Goal: Task Accomplishment & Management: Use online tool/utility

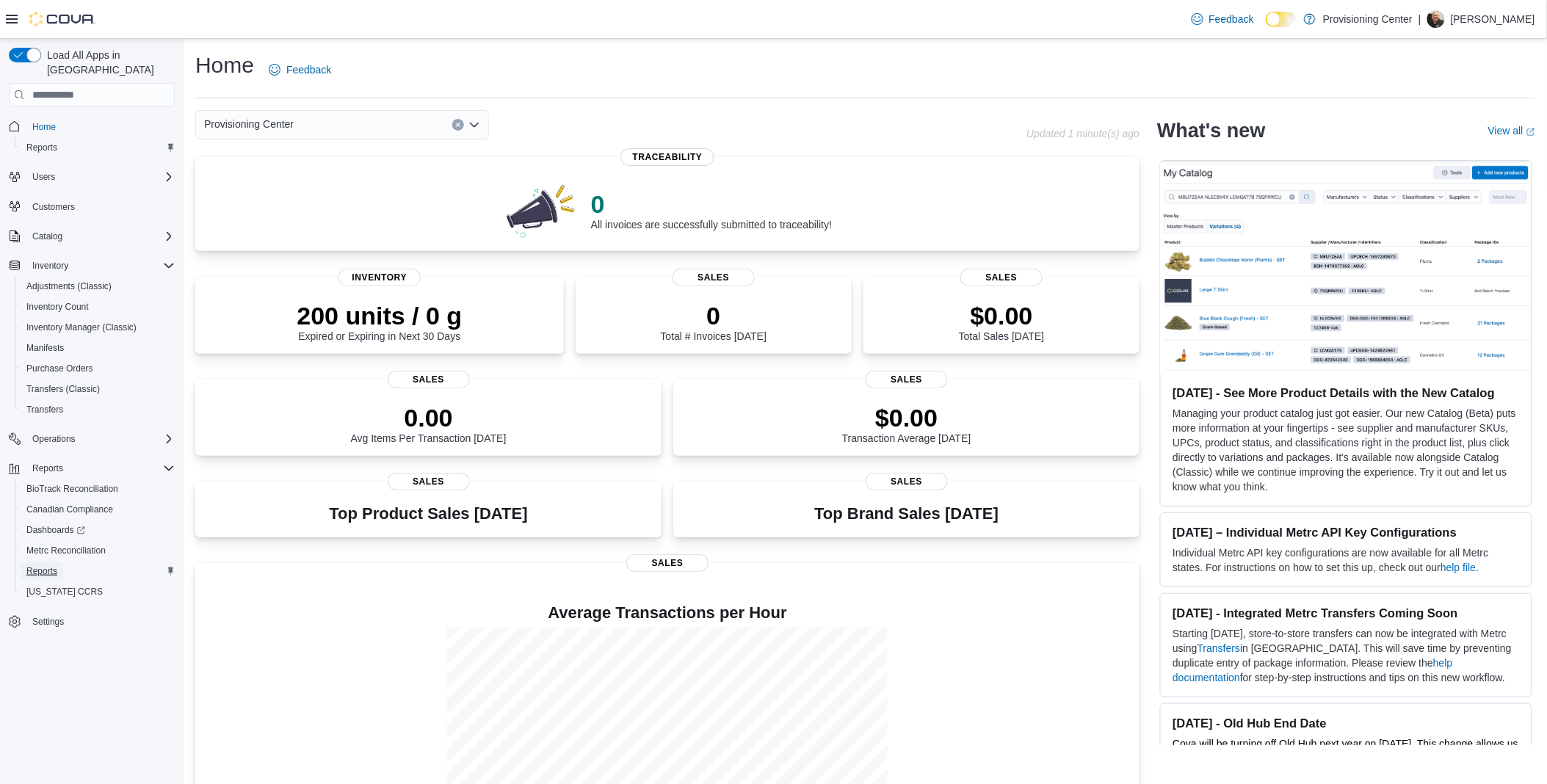
click at [47, 565] on span "Reports" at bounding box center [42, 571] width 31 height 12
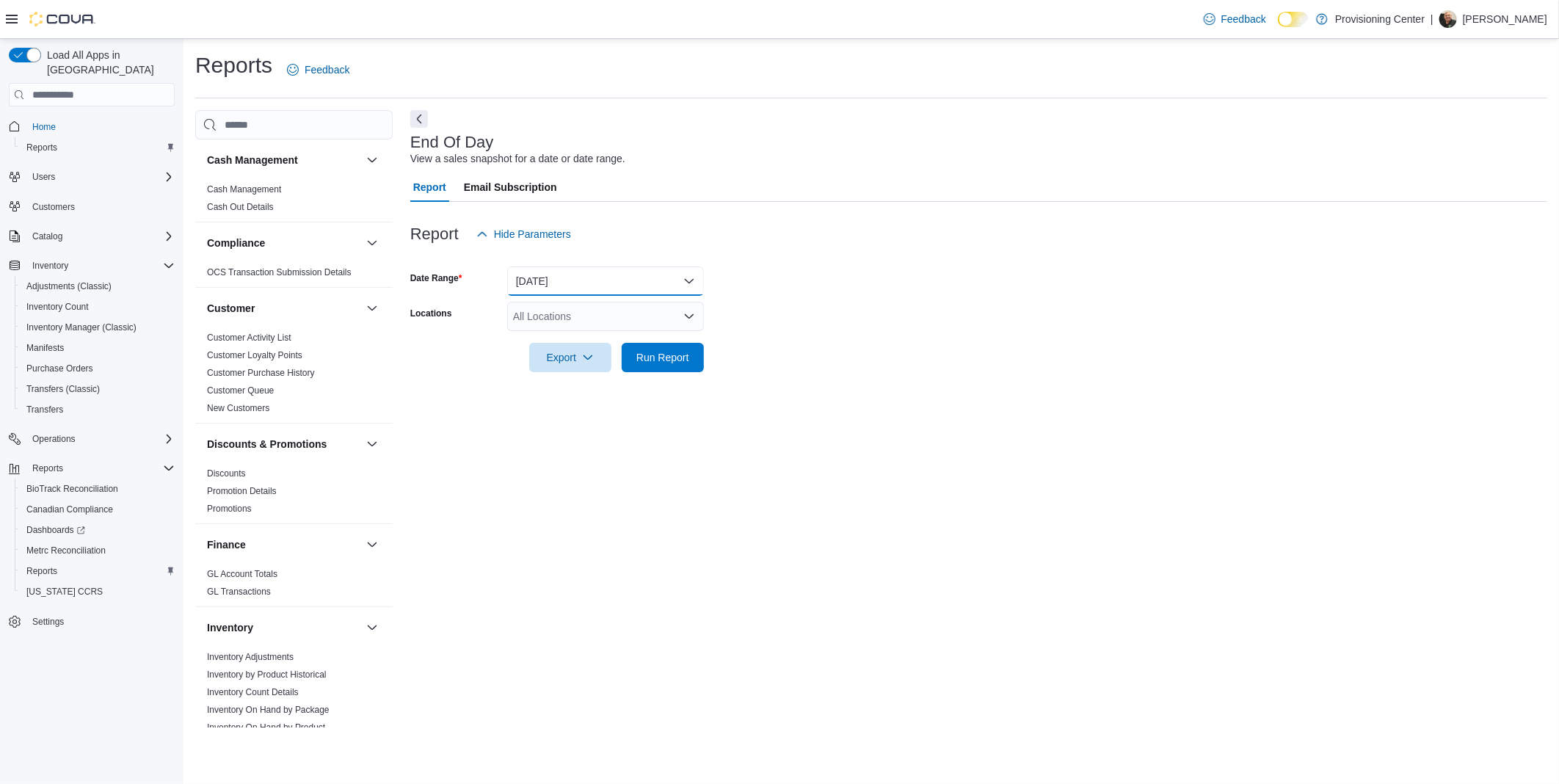
click at [573, 284] on button "Today" at bounding box center [605, 281] width 197 height 29
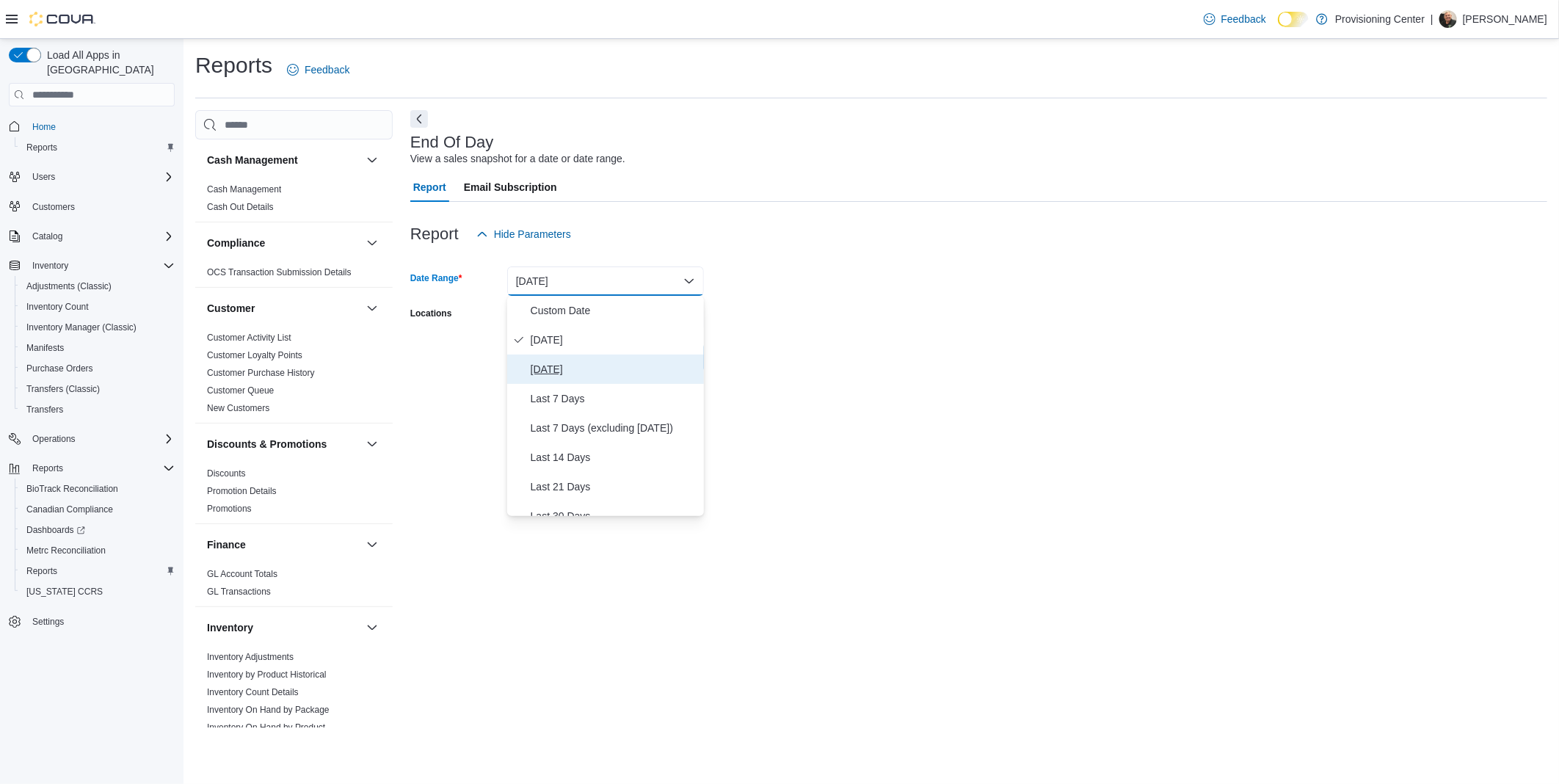
click at [546, 367] on span "Yesterday" at bounding box center [614, 368] width 168 height 17
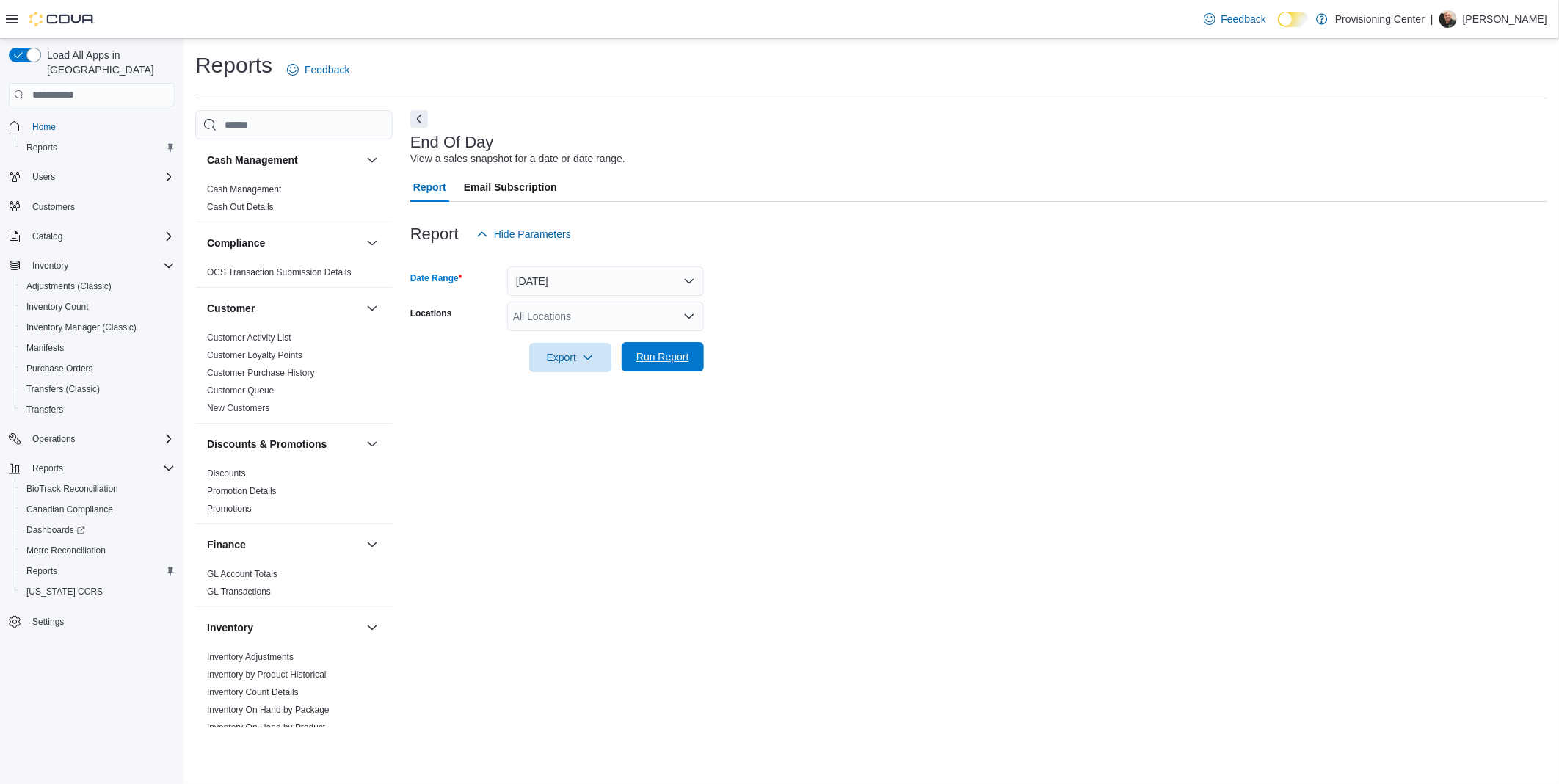
click at [652, 356] on span "Run Report" at bounding box center [663, 356] width 53 height 15
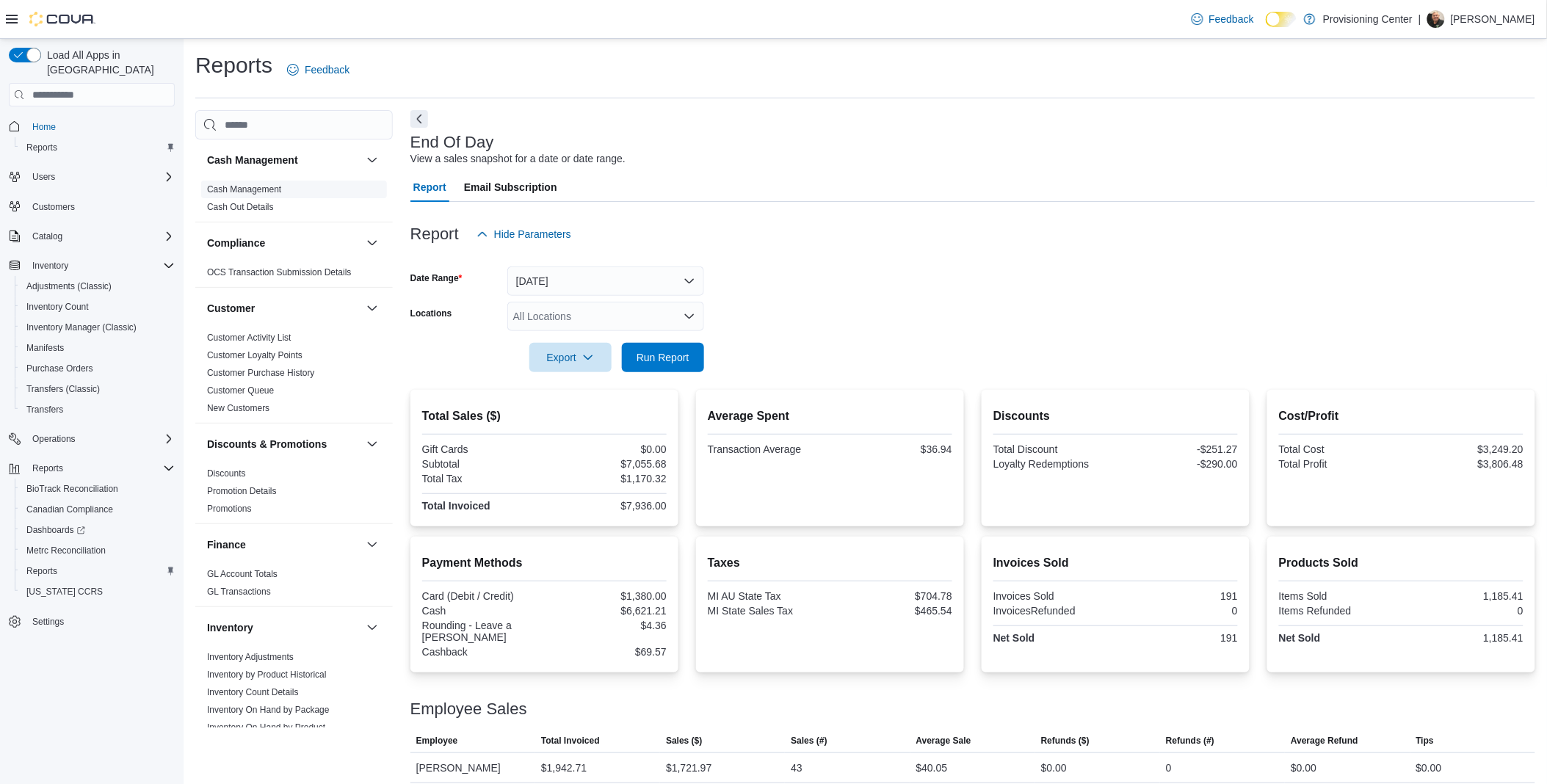
click at [225, 184] on link "Cash Management" at bounding box center [244, 189] width 74 height 10
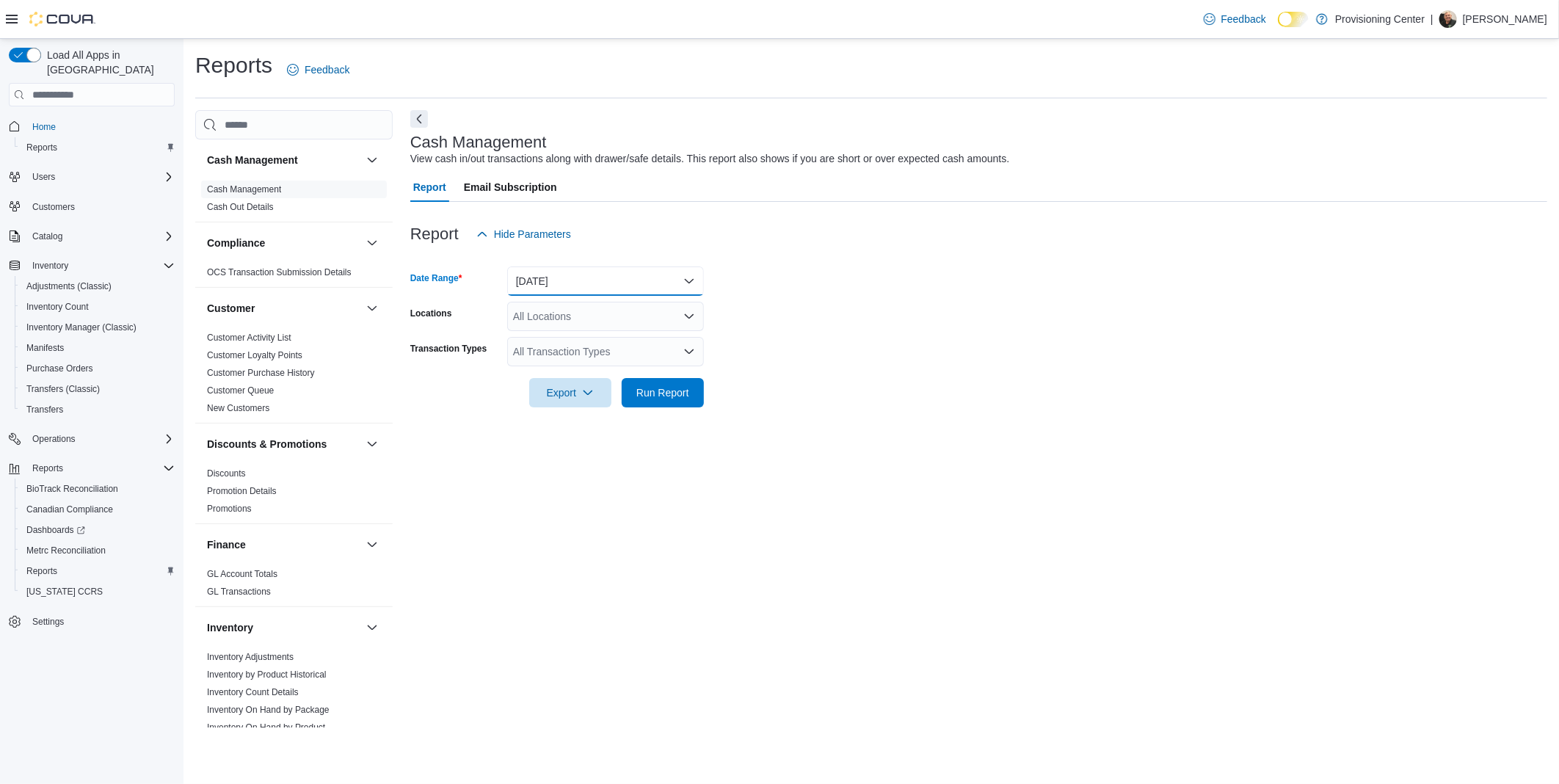
click at [529, 281] on button "Today" at bounding box center [605, 281] width 197 height 29
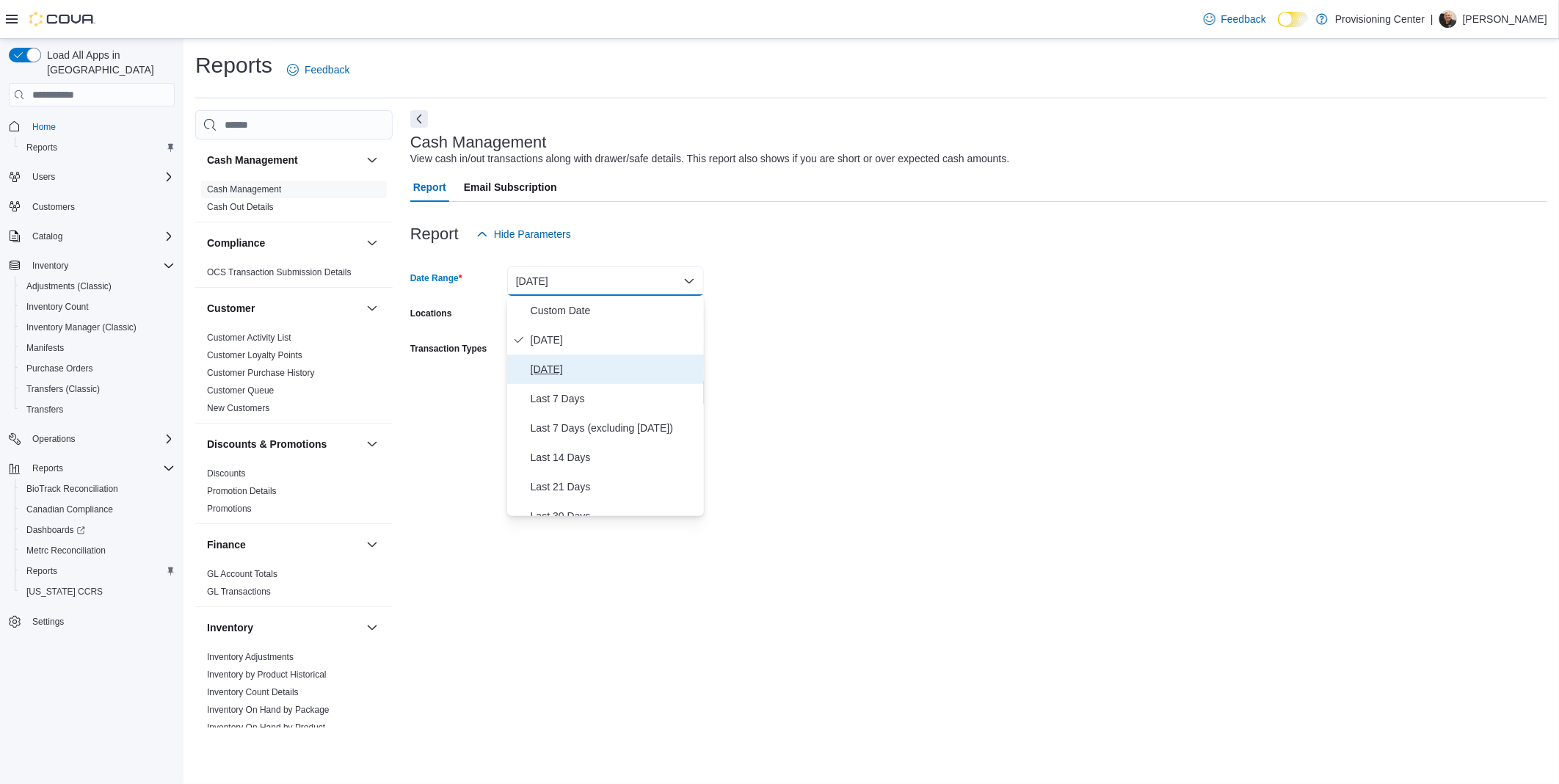
click at [559, 366] on span "Yesterday" at bounding box center [614, 368] width 168 height 17
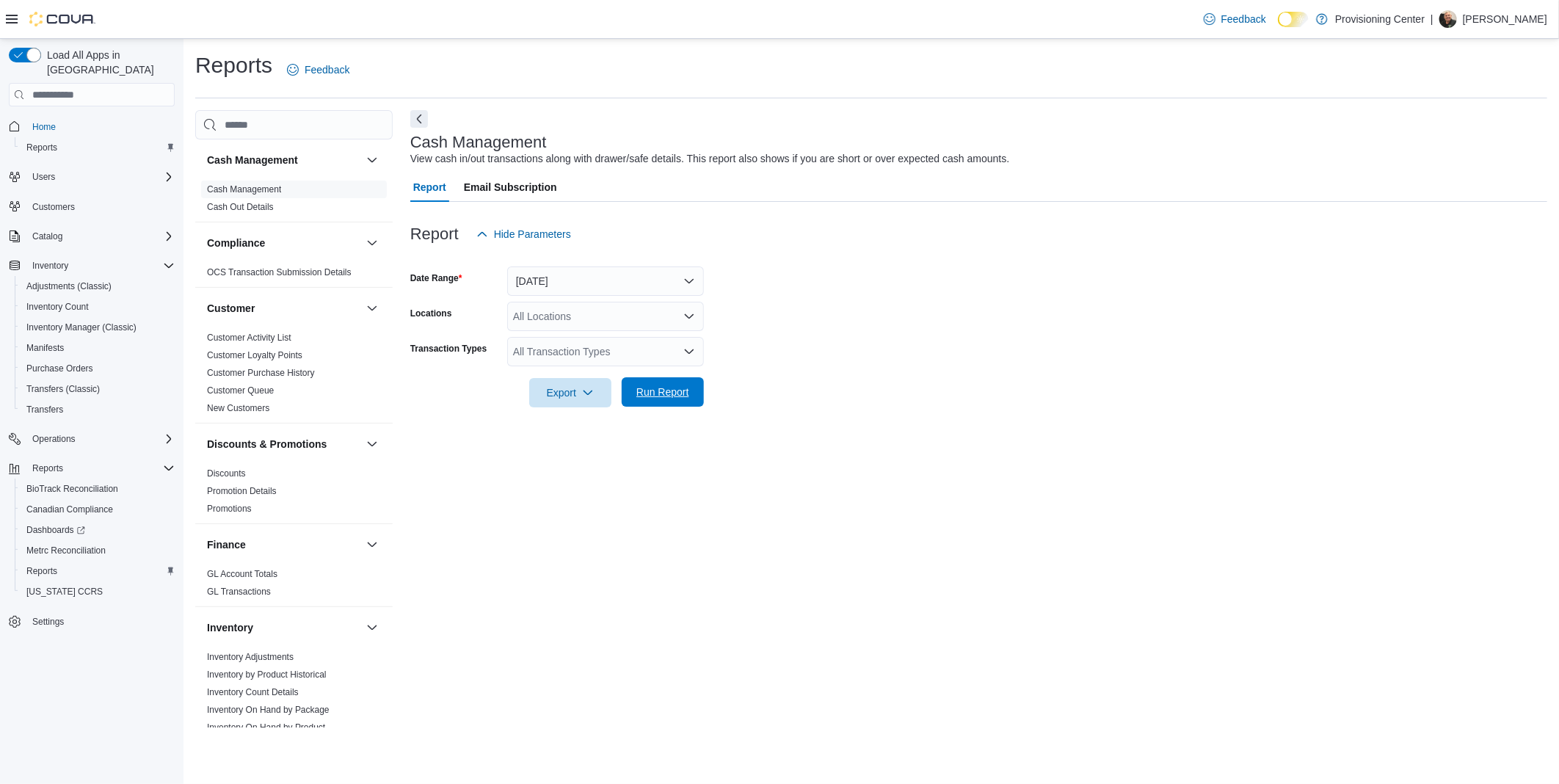
click at [667, 391] on span "Run Report" at bounding box center [663, 392] width 53 height 15
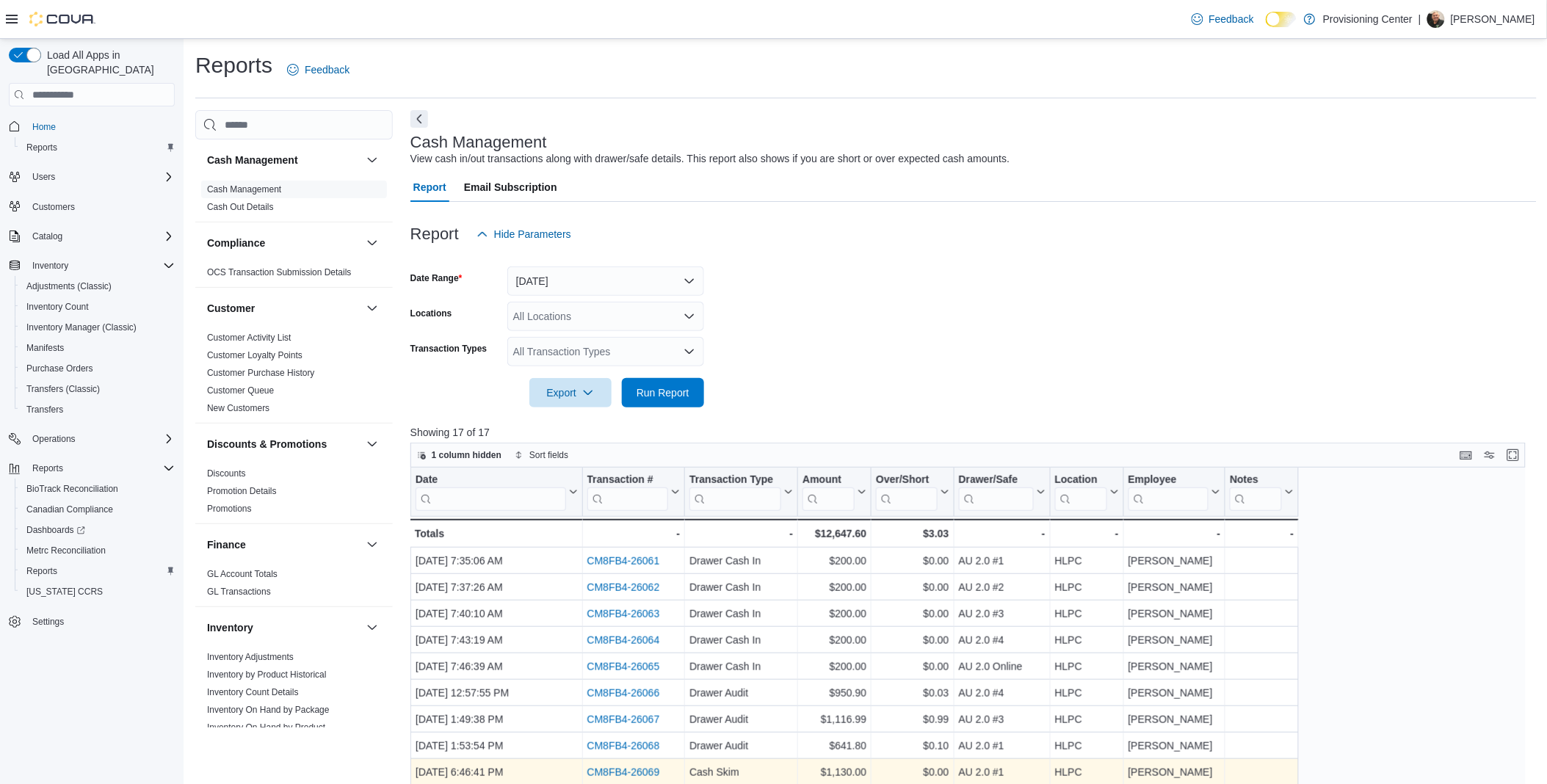
scroll to position [297, 0]
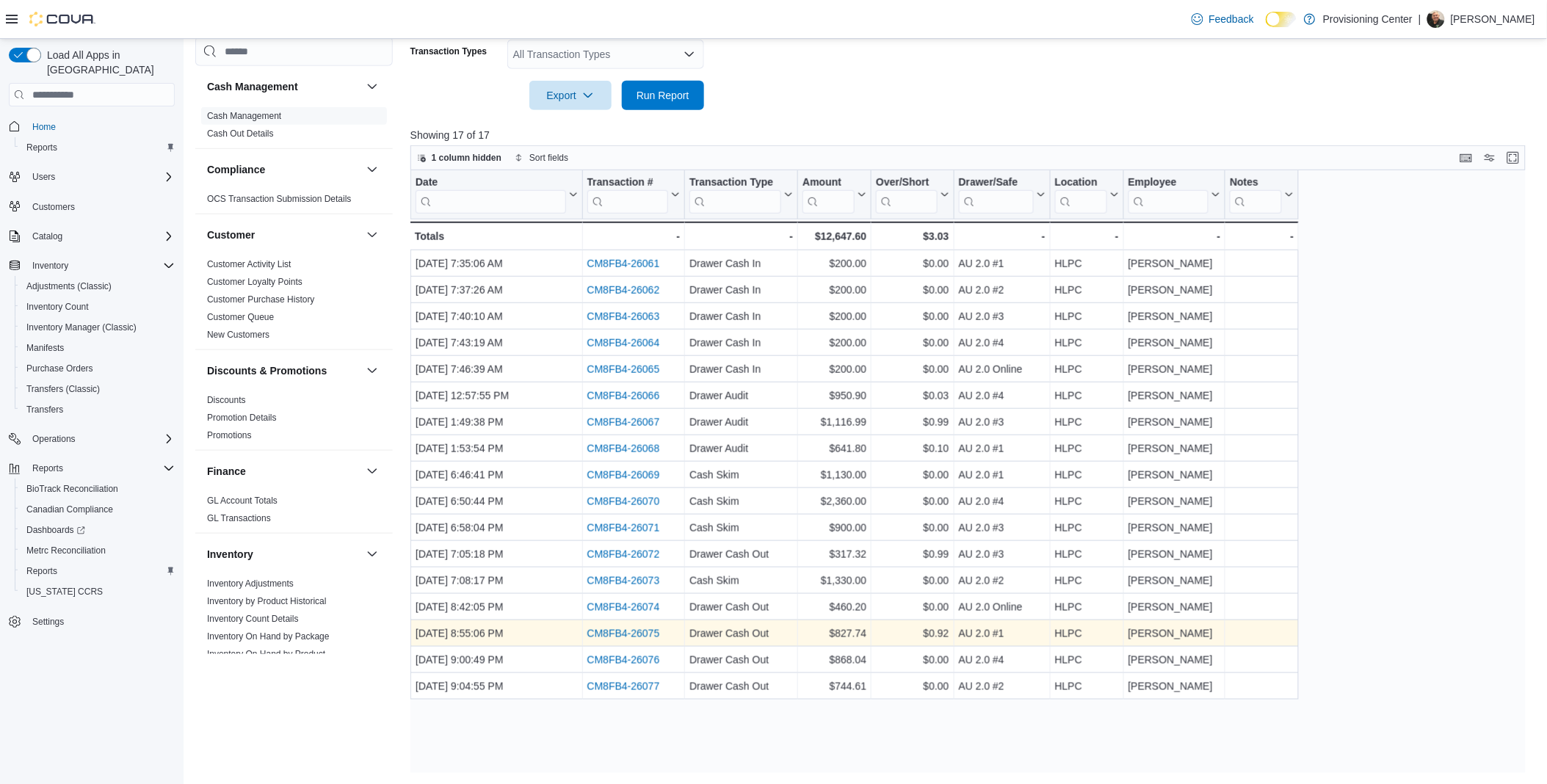
click at [630, 632] on link "CM8FB4-26075" at bounding box center [623, 634] width 73 height 12
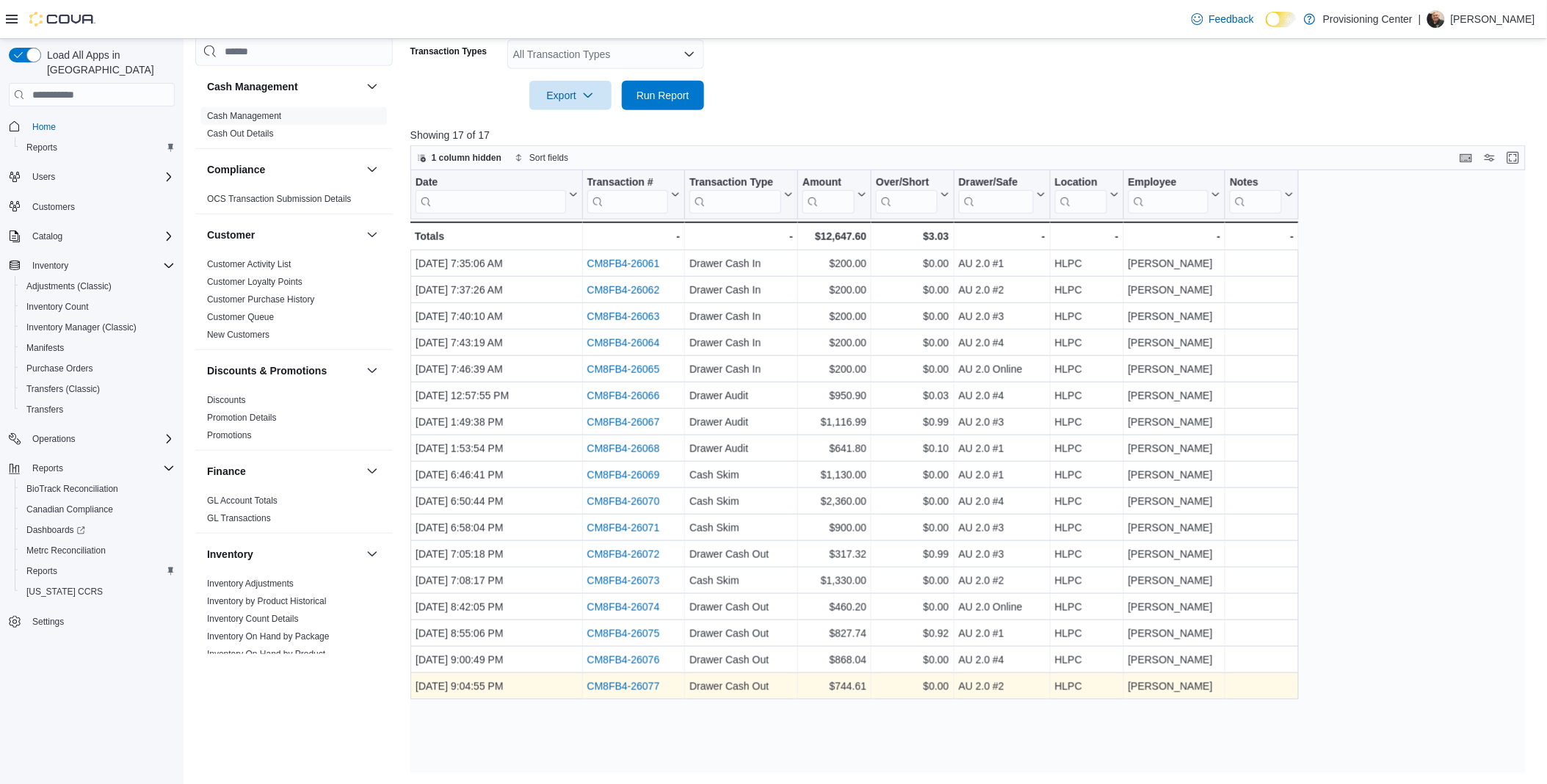
click at [619, 685] on link "CM8FB4-26077" at bounding box center [623, 686] width 73 height 12
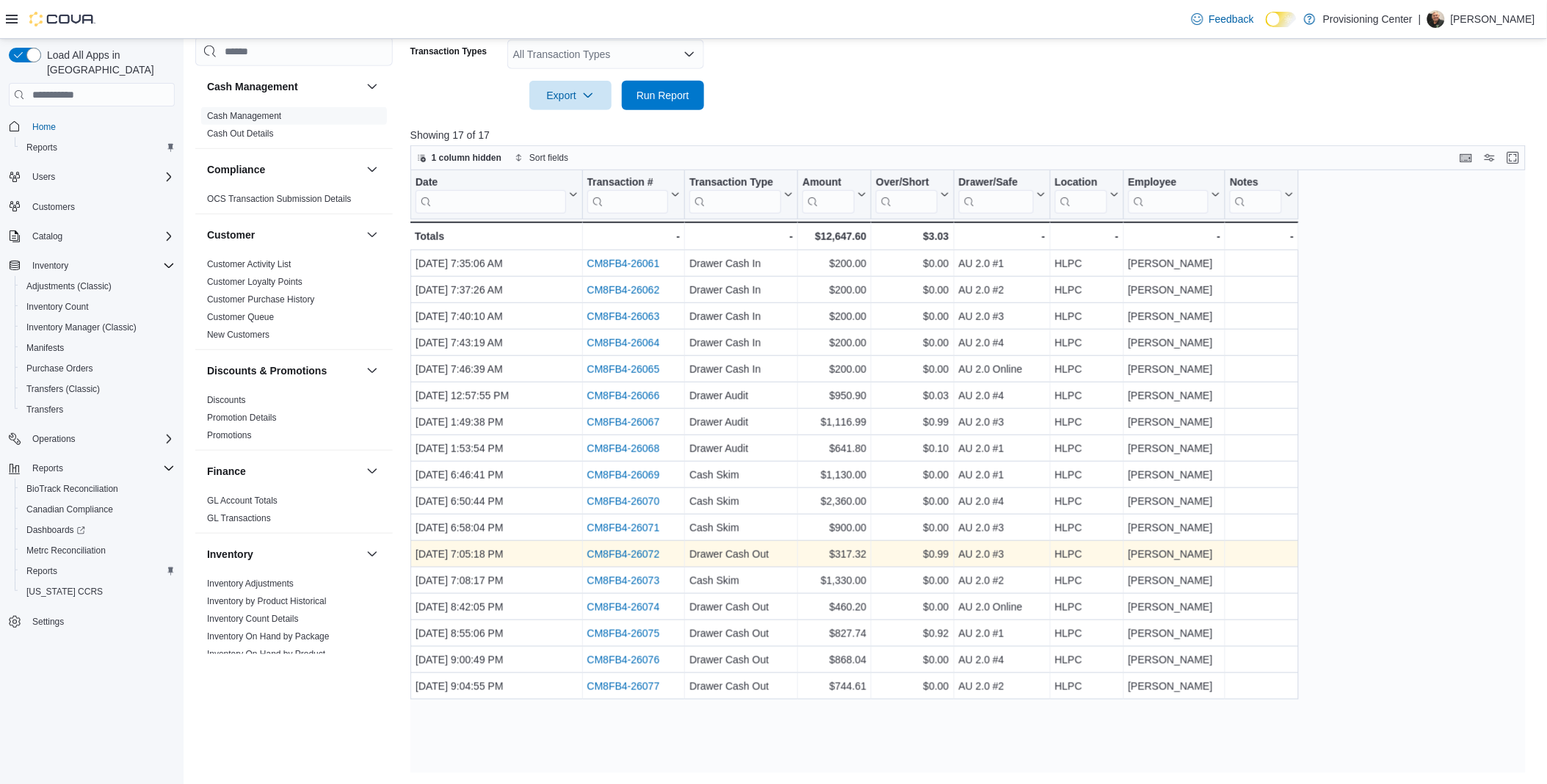
click at [618, 552] on link "CM8FB4-26072" at bounding box center [623, 554] width 73 height 12
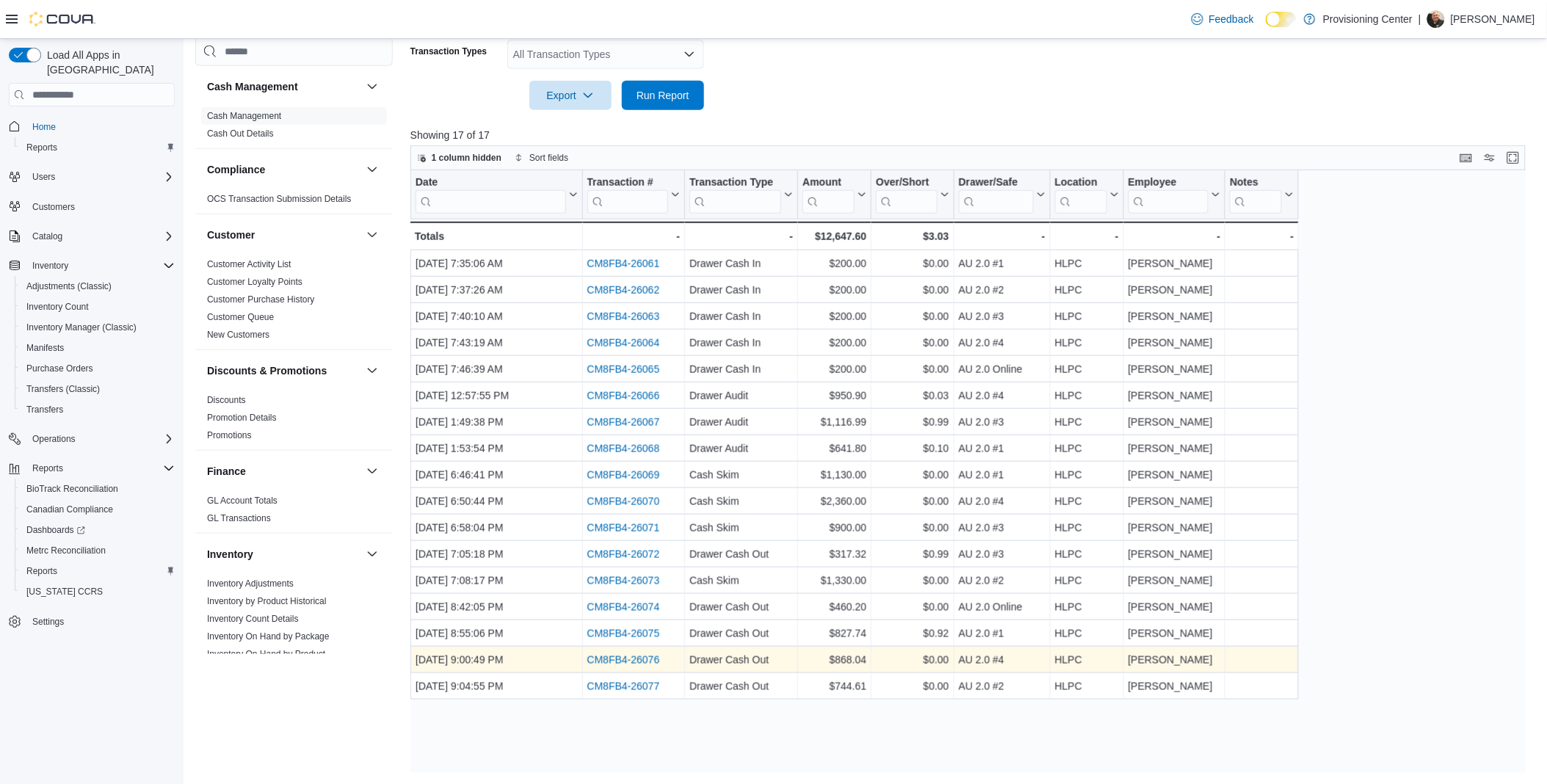
click at [618, 656] on link "CM8FB4-26076" at bounding box center [623, 660] width 73 height 12
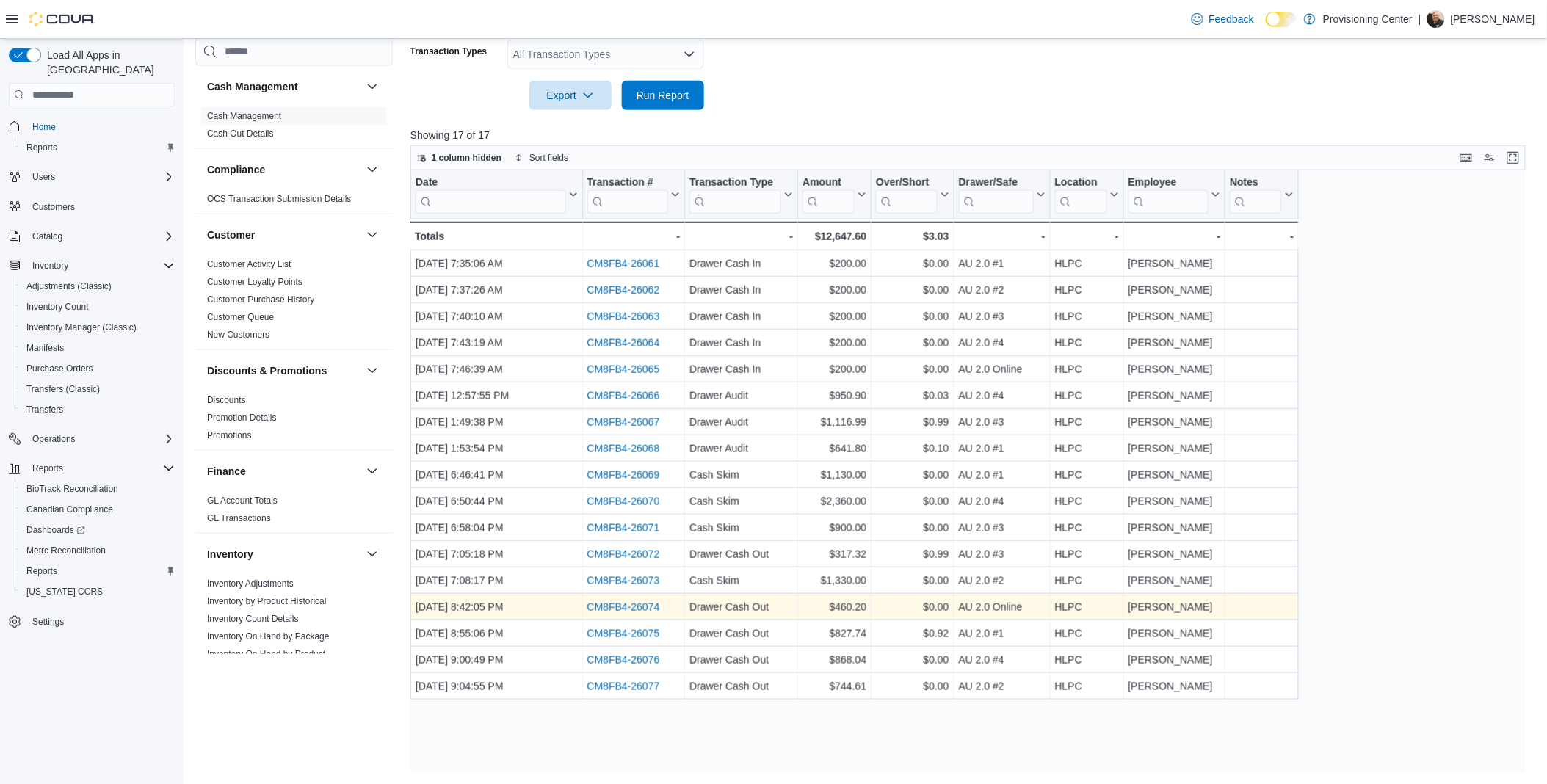
click at [626, 603] on link "CM8FB4-26074" at bounding box center [623, 607] width 73 height 12
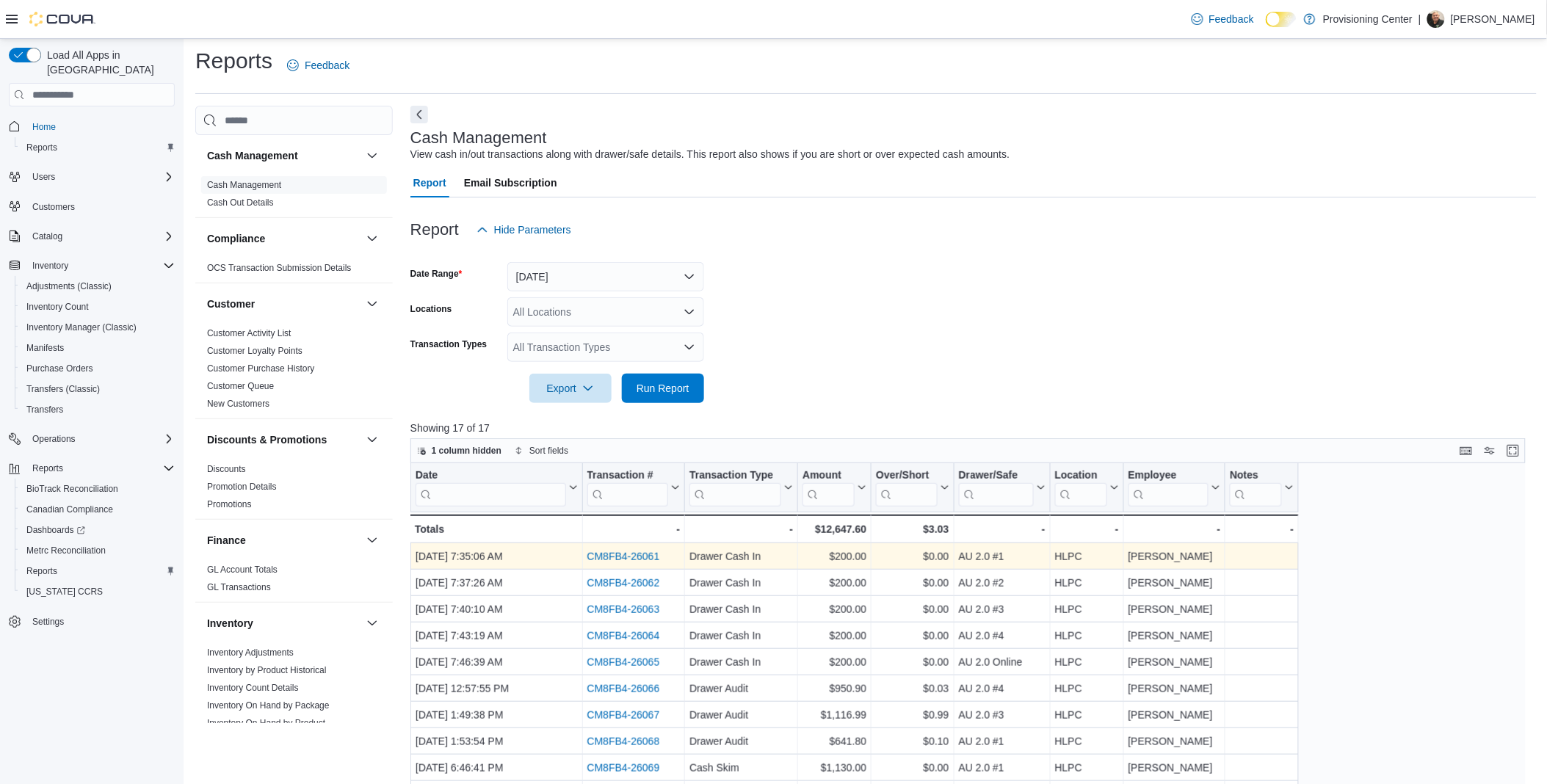
scroll to position [0, 0]
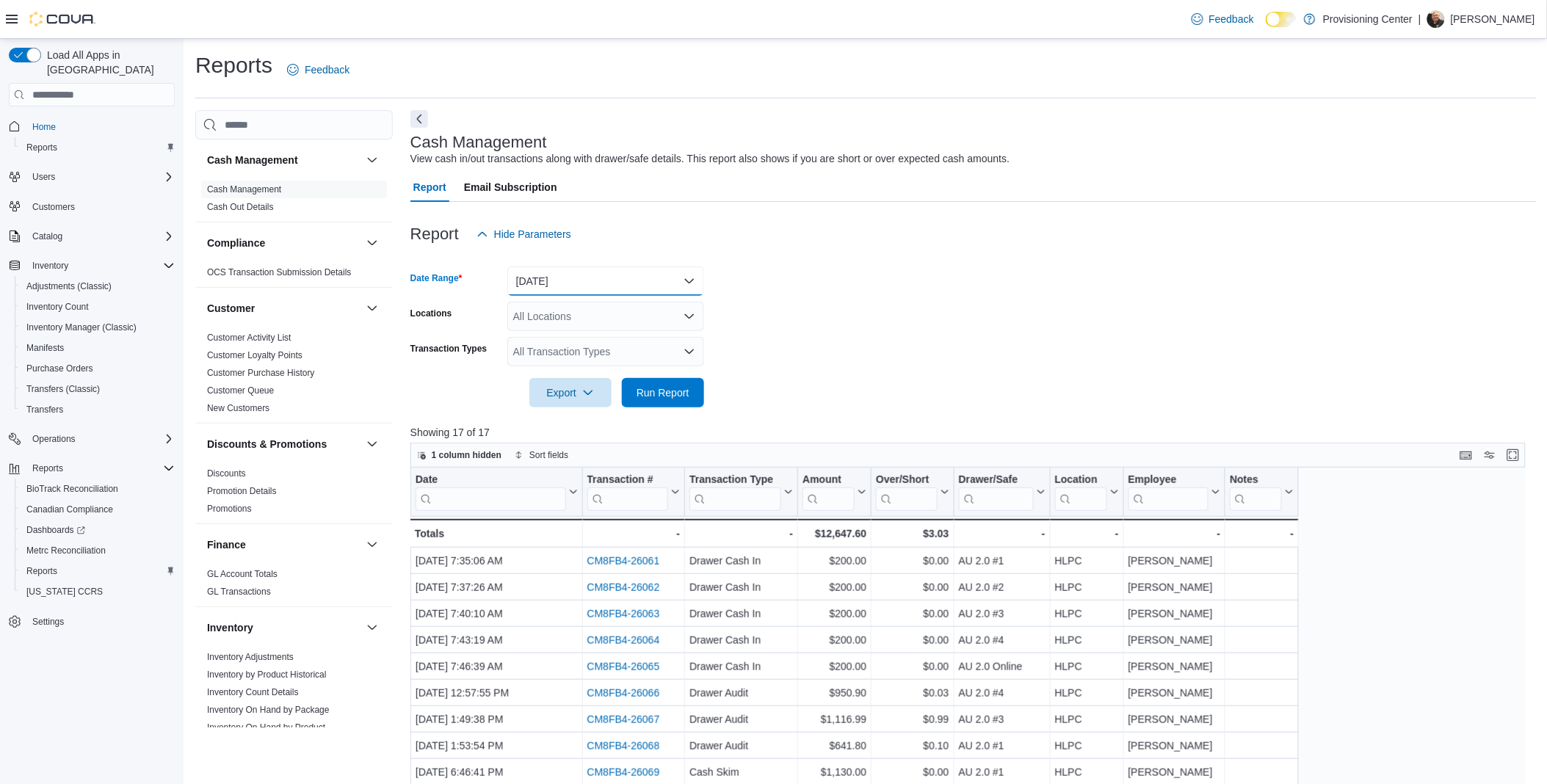
click at [569, 281] on button "Yesterday" at bounding box center [606, 281] width 197 height 29
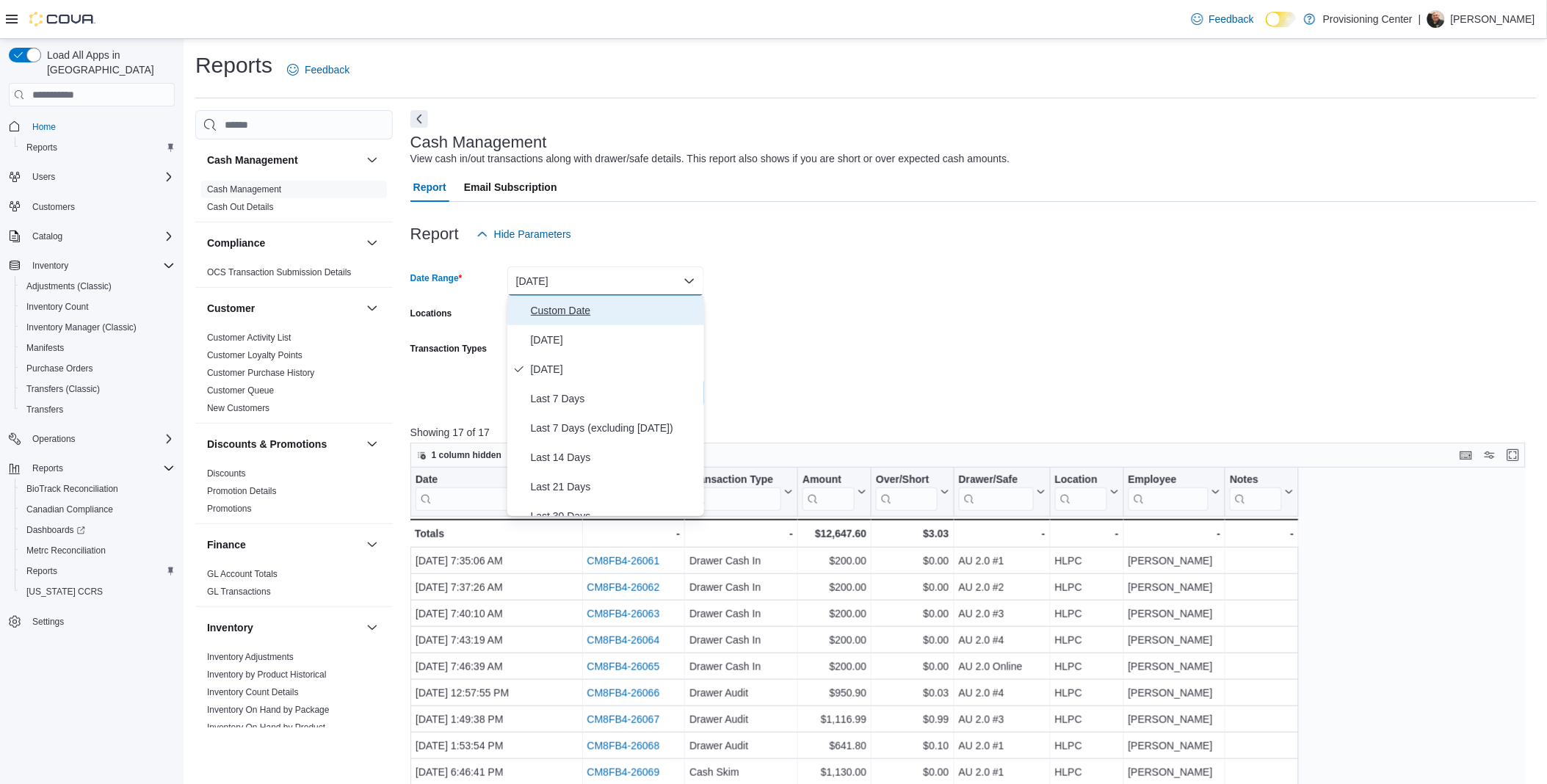
click at [553, 306] on span "Custom Date" at bounding box center [615, 310] width 168 height 17
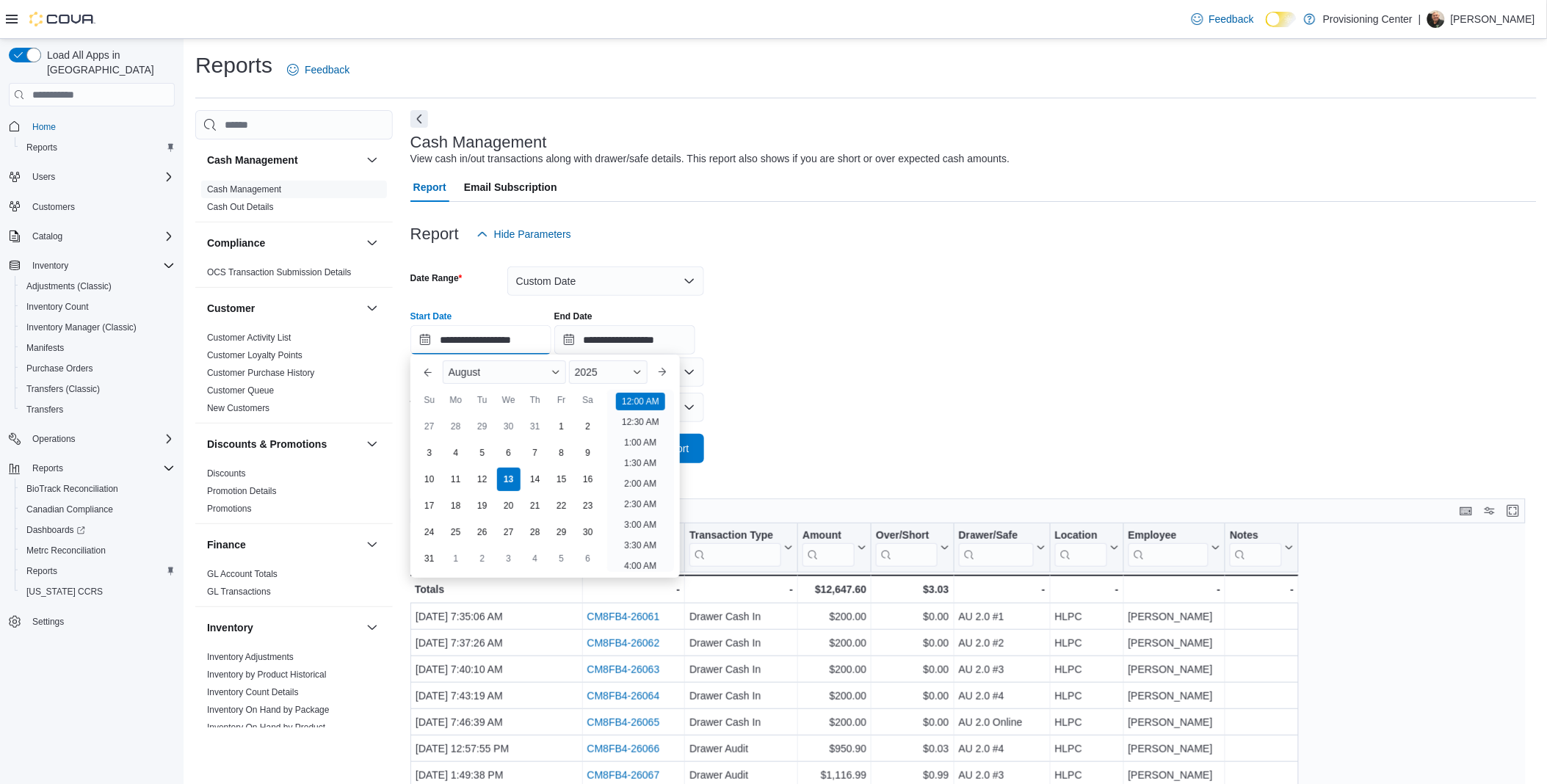
click at [517, 340] on input "**********" at bounding box center [481, 340] width 141 height 29
click at [456, 482] on div "11" at bounding box center [455, 480] width 26 height 26
type input "**********"
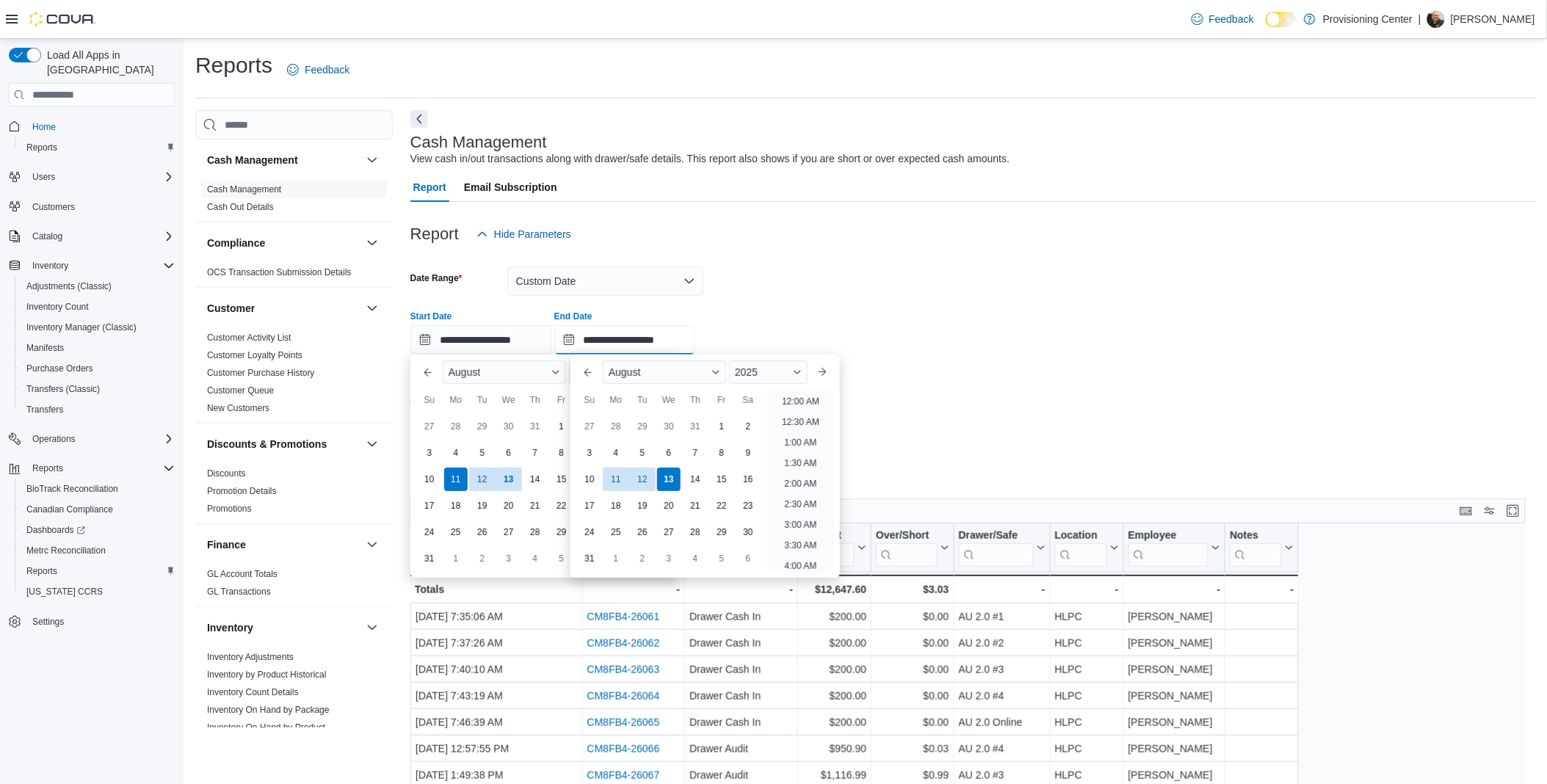
click at [617, 337] on input "**********" at bounding box center [625, 340] width 141 height 29
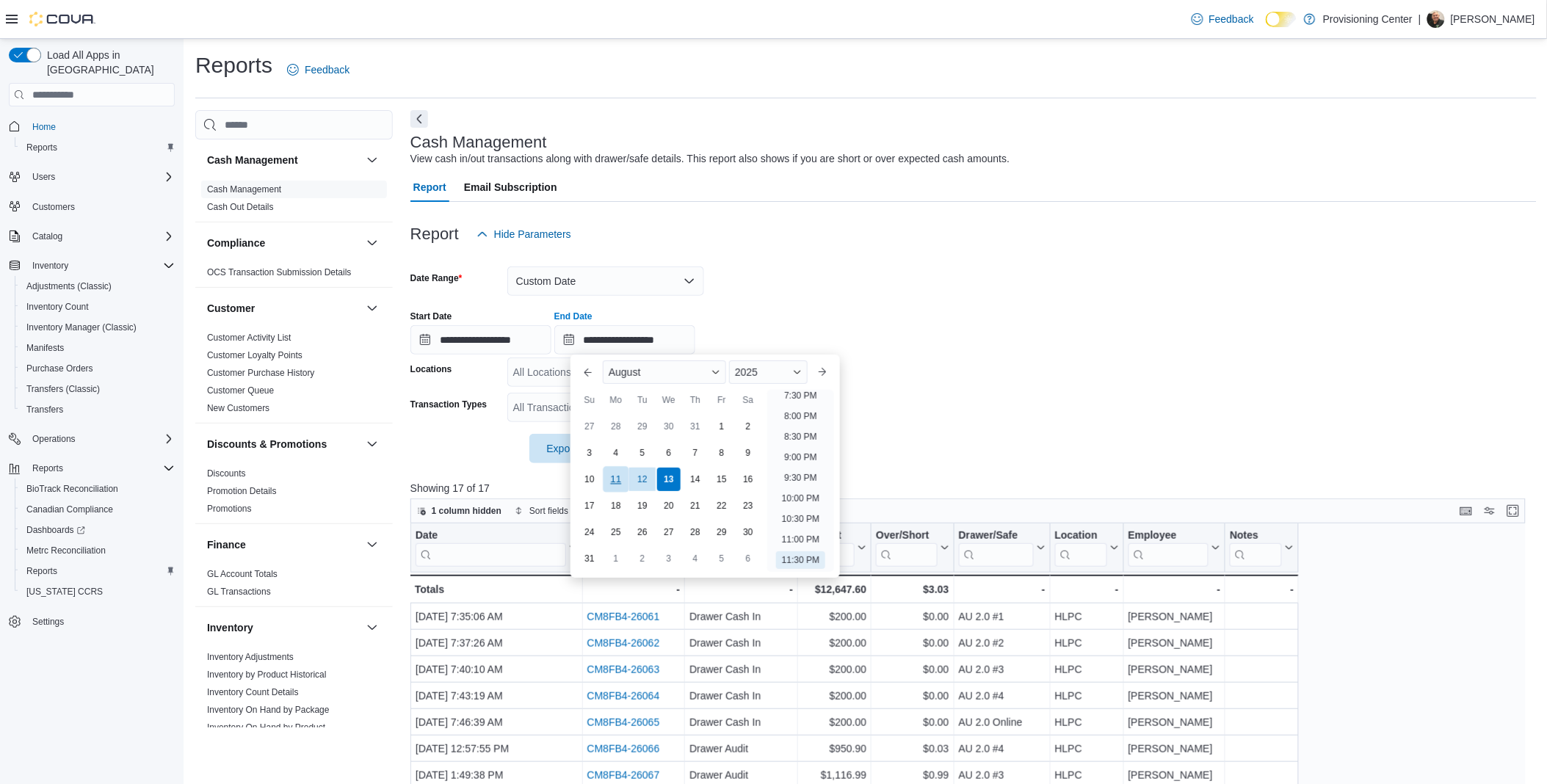
click at [609, 481] on div "11" at bounding box center [616, 480] width 26 height 26
type input "**********"
click at [773, 250] on div at bounding box center [973, 257] width 1127 height 17
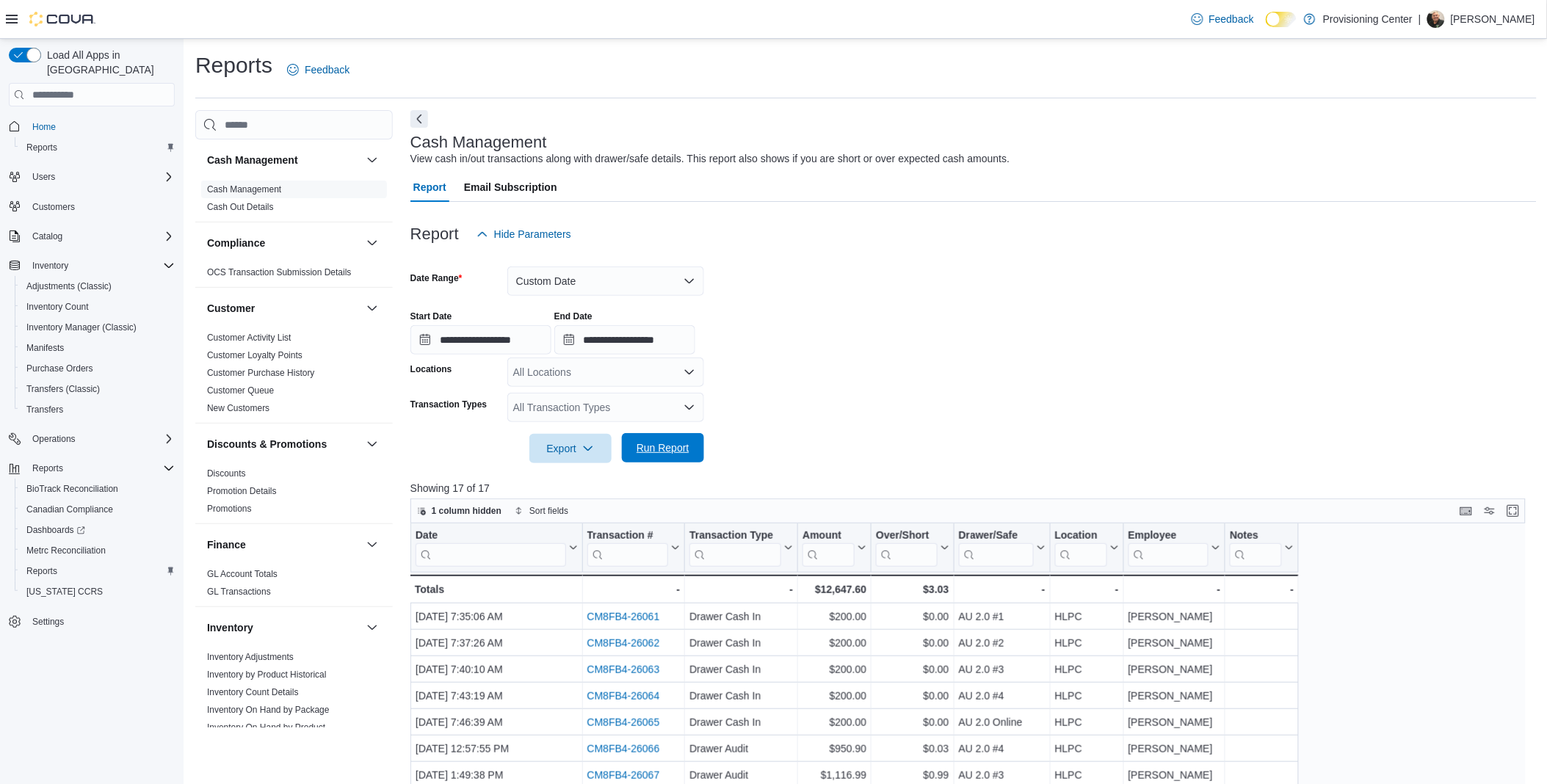
click at [656, 449] on span "Run Report" at bounding box center [663, 448] width 53 height 15
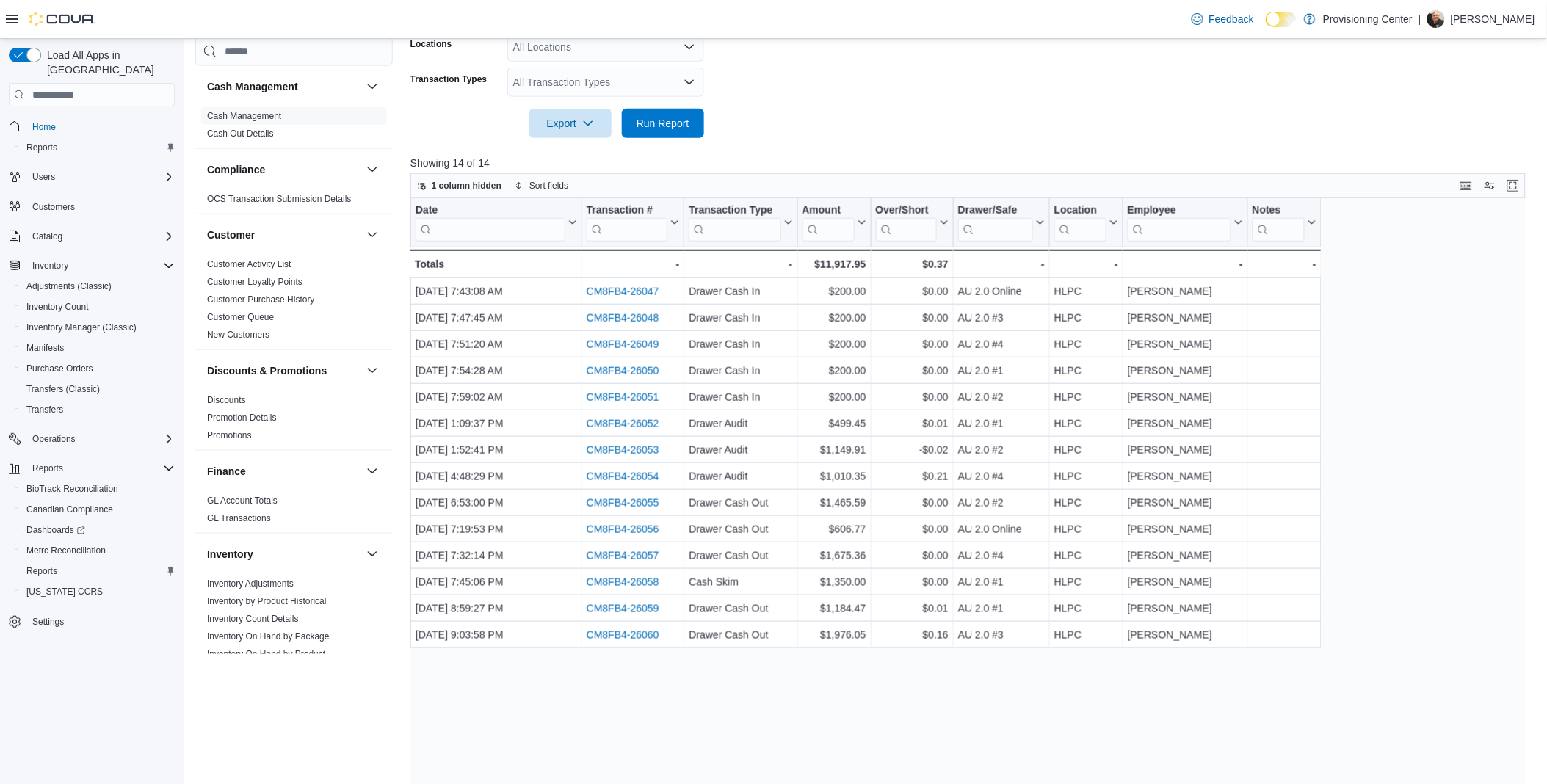
scroll to position [325, 0]
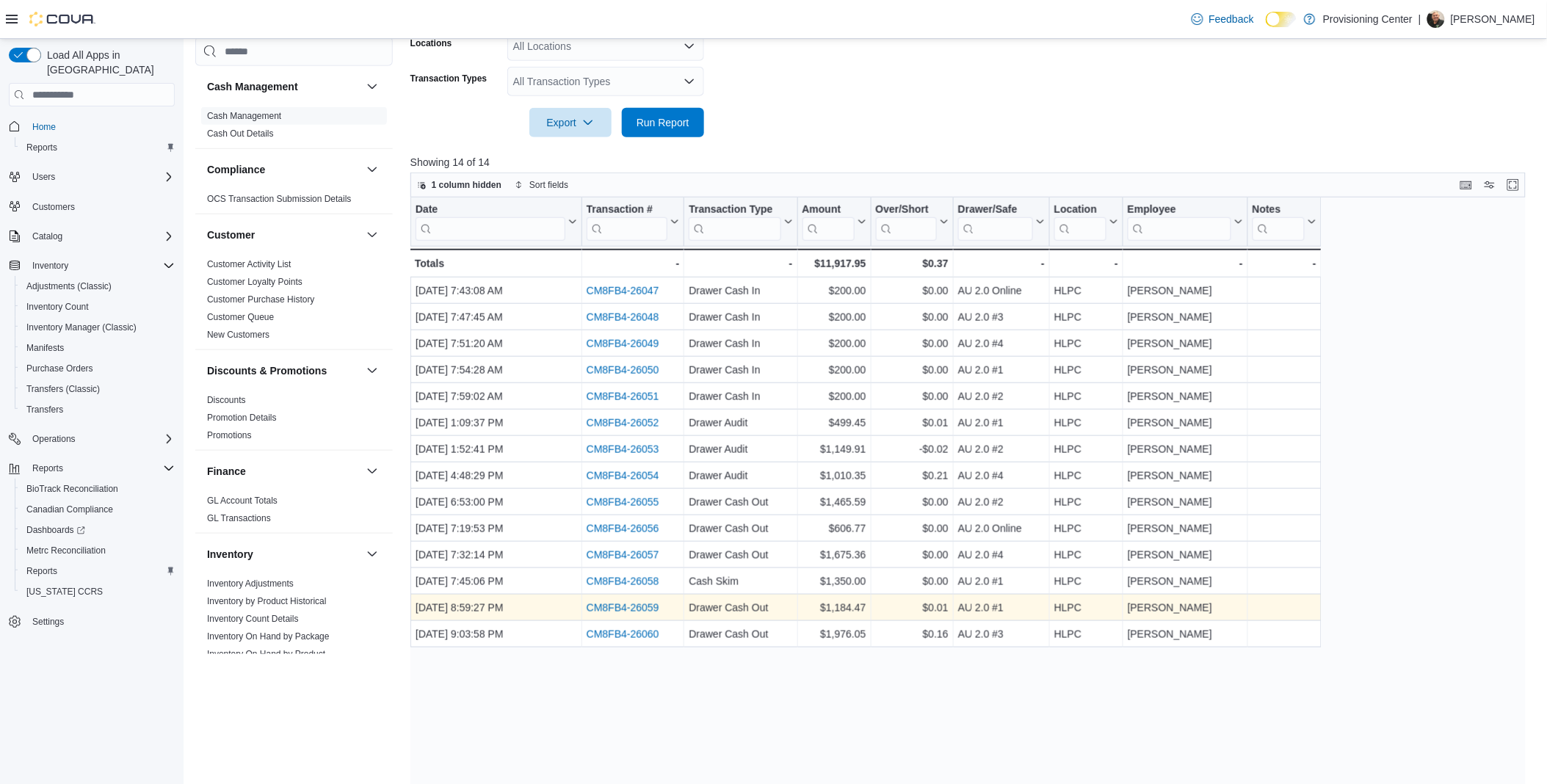
click at [598, 604] on link "CM8FB4-26059" at bounding box center [623, 608] width 73 height 12
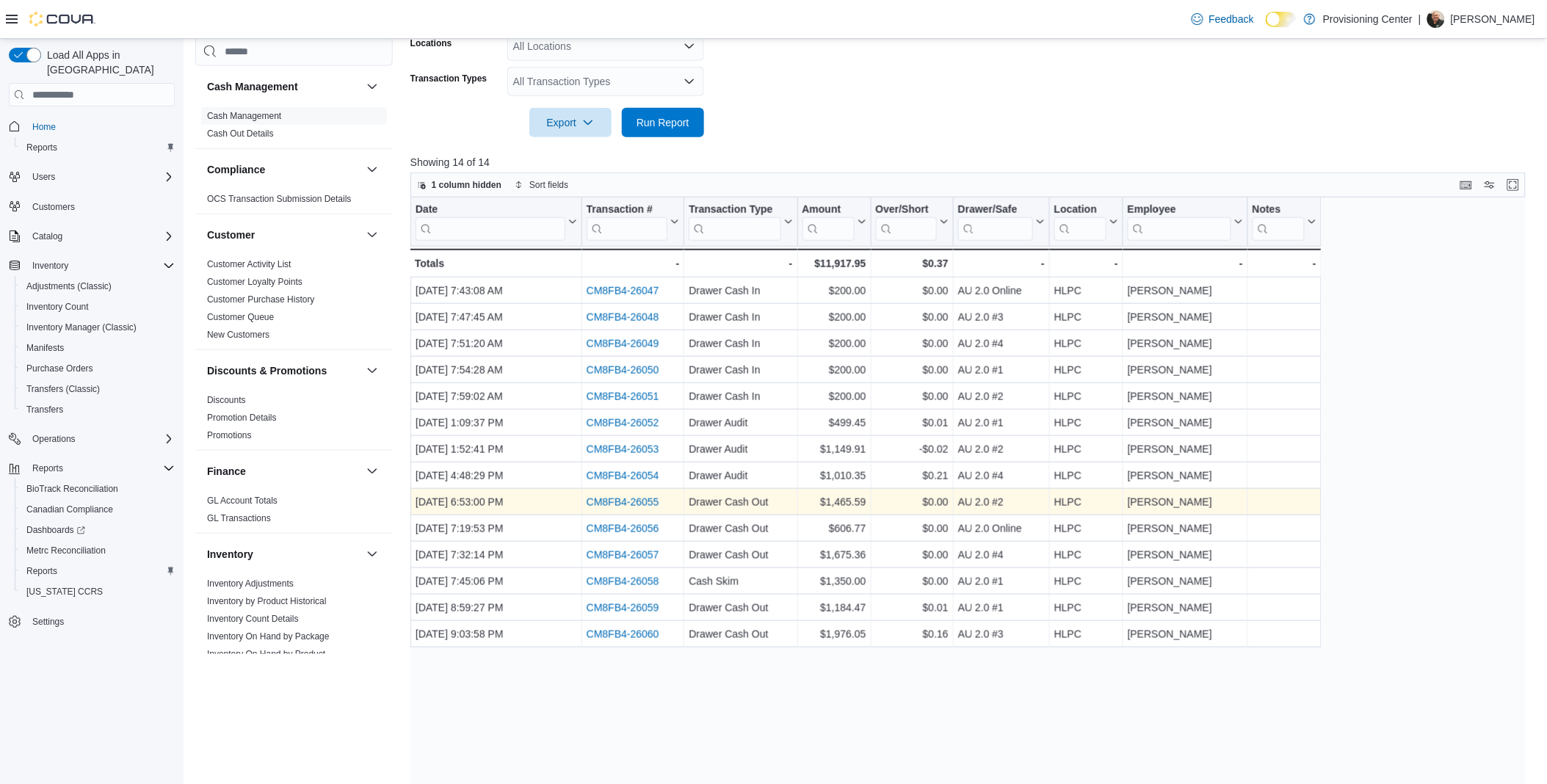
click at [639, 497] on link "CM8FB4-26055" at bounding box center [623, 502] width 73 height 12
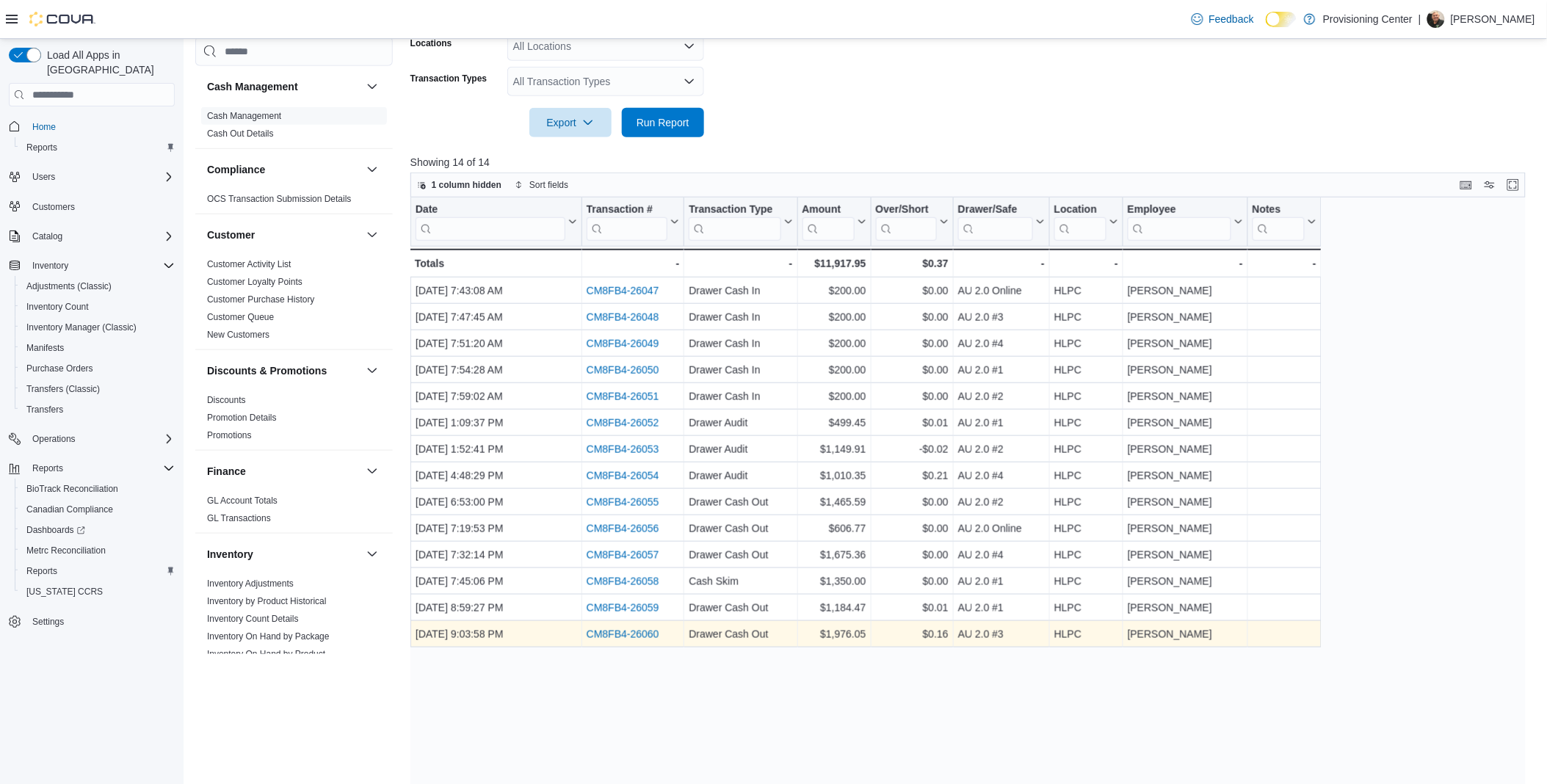
click at [629, 632] on link "CM8FB4-26060" at bounding box center [623, 634] width 73 height 12
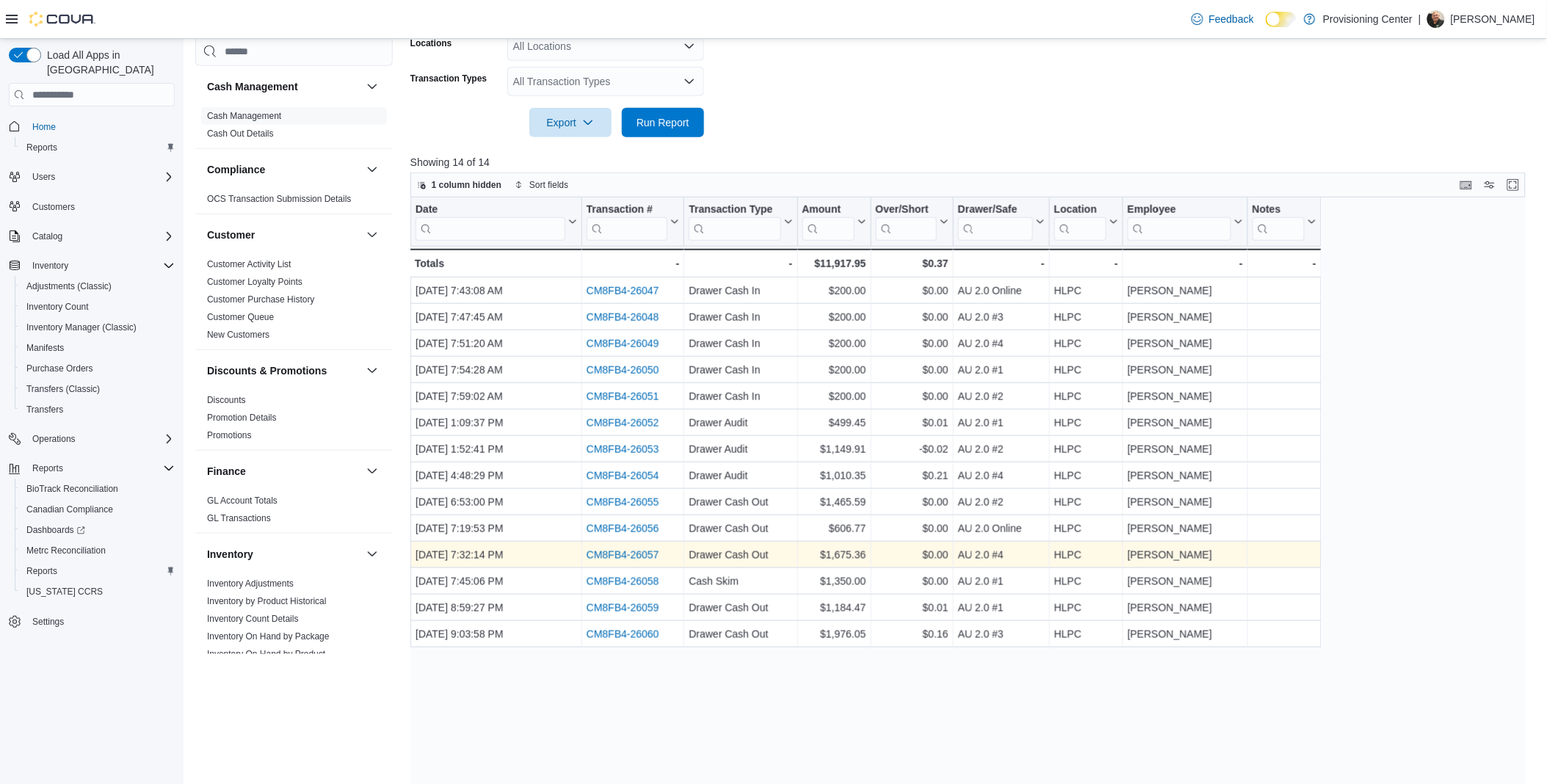
click at [623, 551] on link "CM8FB4-26057" at bounding box center [623, 555] width 73 height 12
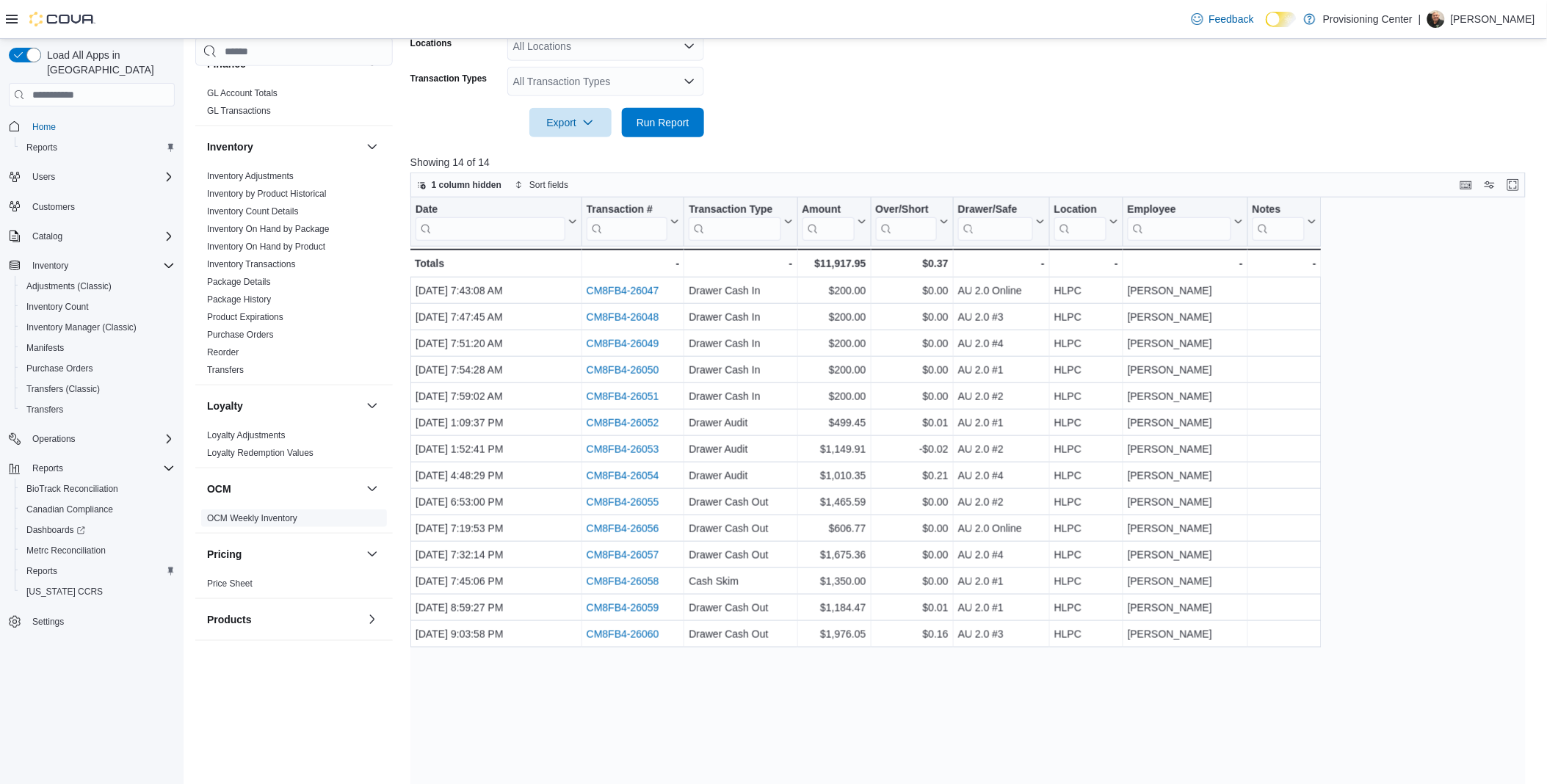
scroll to position [734, 0]
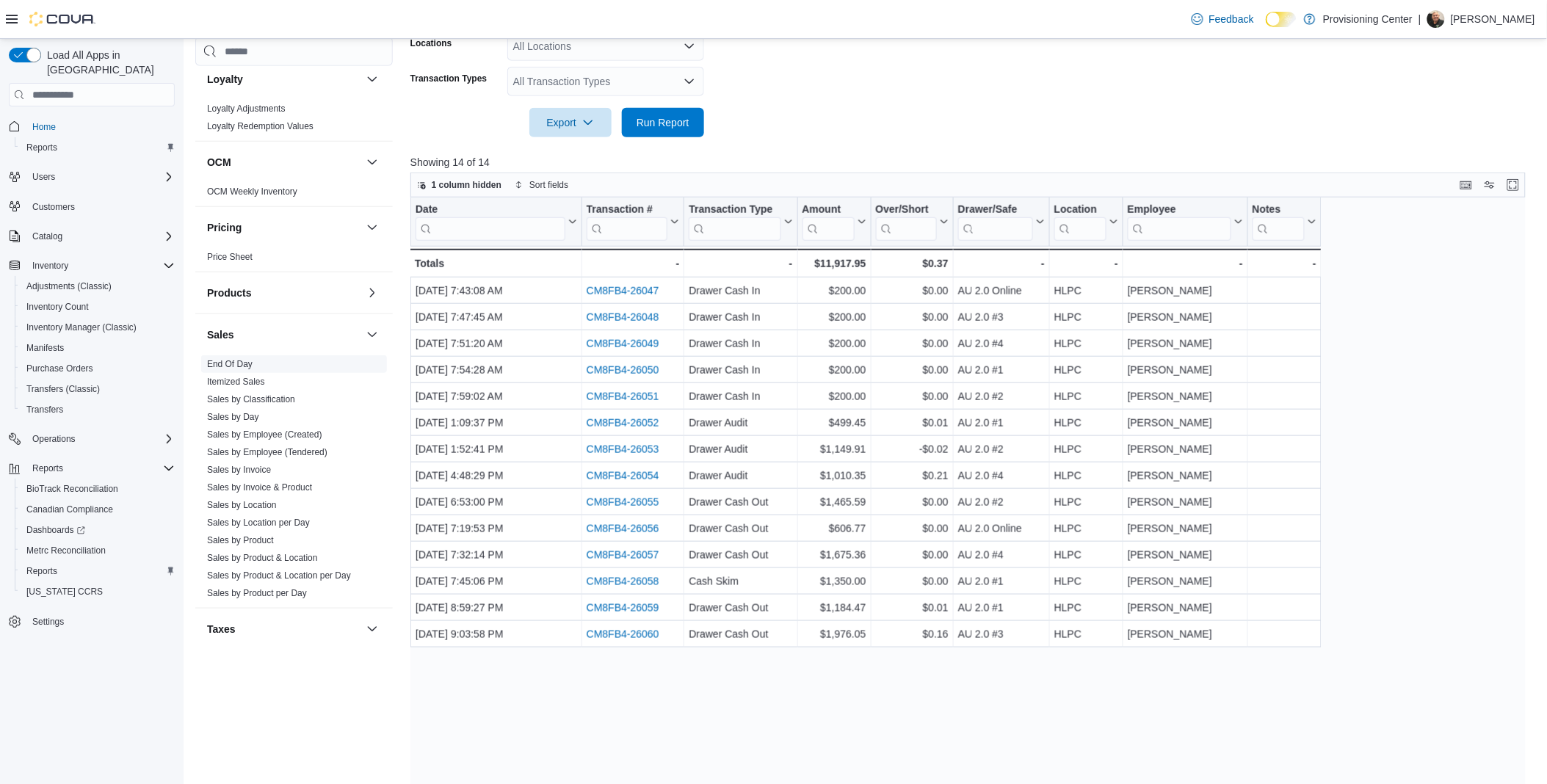
click at [239, 363] on link "End Of Day" at bounding box center [230, 364] width 46 height 10
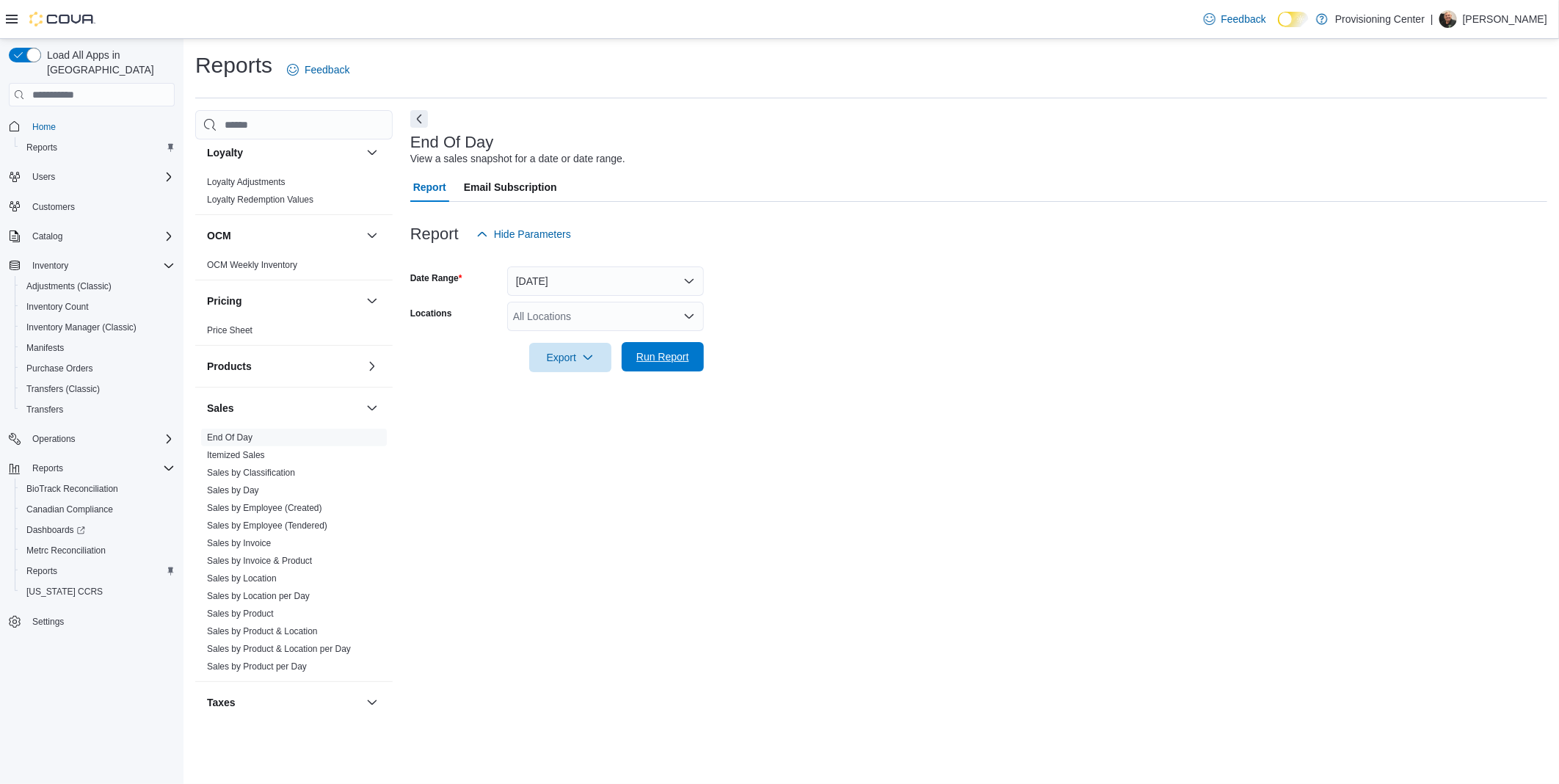
click at [678, 363] on span "Run Report" at bounding box center [663, 356] width 53 height 15
